Goal: Task Accomplishment & Management: Use online tool/utility

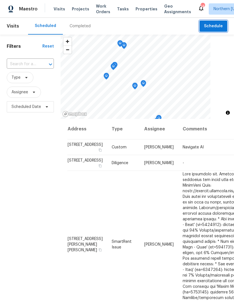
click at [222, 26] on span "Schedule" at bounding box center [213, 26] width 19 height 7
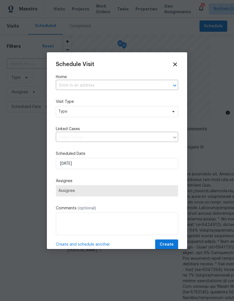
click at [66, 84] on input "text" at bounding box center [109, 85] width 107 height 9
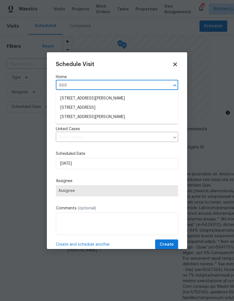
type input "869 b"
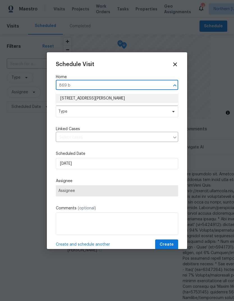
click at [72, 95] on li "[STREET_ADDRESS][PERSON_NAME]" at bounding box center [117, 98] width 122 height 9
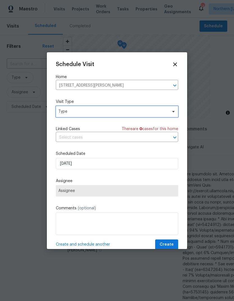
click at [64, 112] on span "Type" at bounding box center [112, 112] width 109 height 6
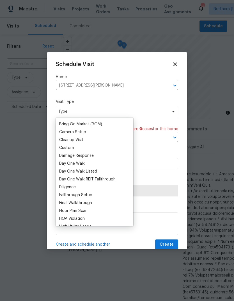
scroll to position [64, 0]
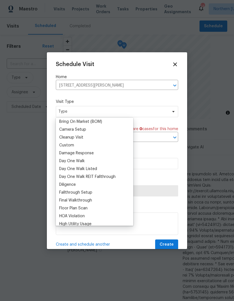
click at [60, 144] on div "Custom" at bounding box center [66, 145] width 15 height 6
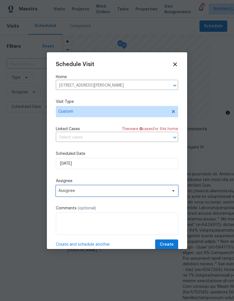
click at [64, 193] on span "Assignee" at bounding box center [113, 190] width 110 height 4
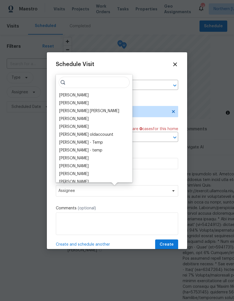
click at [59, 95] on div "[PERSON_NAME]" at bounding box center [73, 95] width 29 height 6
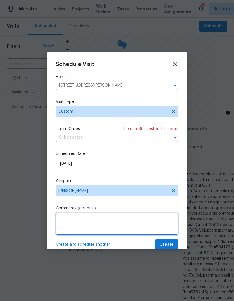
click at [160, 222] on textarea at bounding box center [117, 223] width 122 height 22
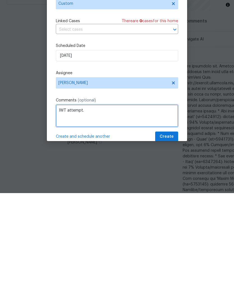
type textarea "IWT attempt."
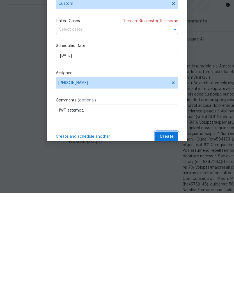
click at [173, 241] on span "Create" at bounding box center [167, 244] width 14 height 7
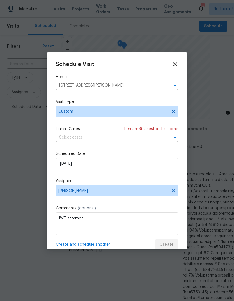
scroll to position [0, 0]
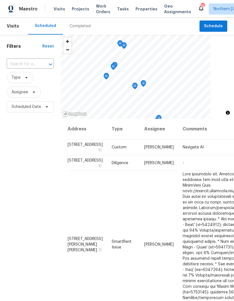
click at [79, 31] on div "Completed" at bounding box center [80, 26] width 35 height 17
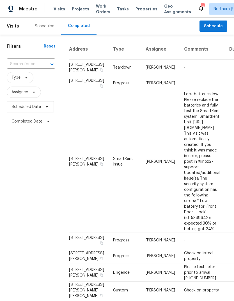
click at [44, 29] on div "Scheduled" at bounding box center [45, 26] width 20 height 6
